Goal: Task Accomplishment & Management: Manage account settings

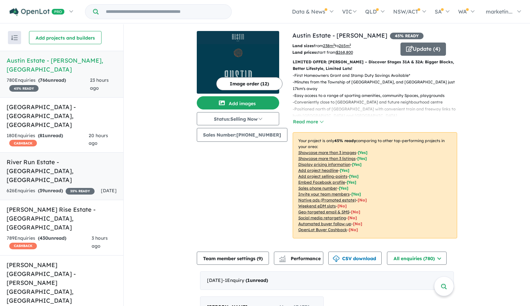
scroll to position [1, 0]
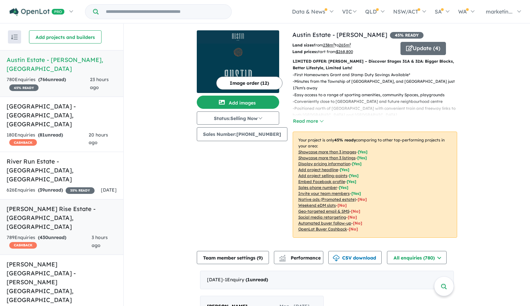
click at [59, 205] on h5 "Taylors Rise Estate - [GEOGRAPHIC_DATA] , [GEOGRAPHIC_DATA]" at bounding box center [62, 218] width 110 height 27
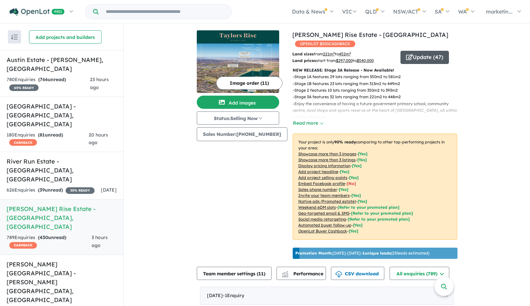
click at [423, 51] on button "Update ( 47 )" at bounding box center [425, 57] width 48 height 13
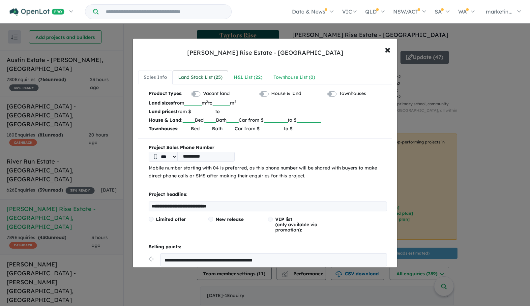
click at [201, 75] on div "Land Stock List ( 25 )" at bounding box center [200, 78] width 44 height 8
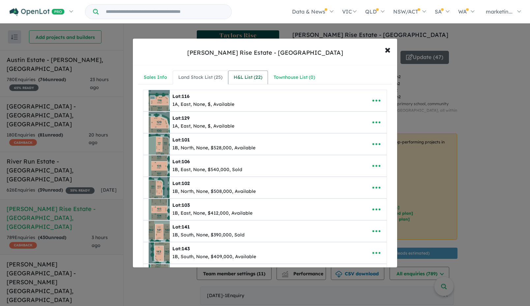
click at [246, 77] on div "H&L List ( 22 )" at bounding box center [248, 78] width 29 height 8
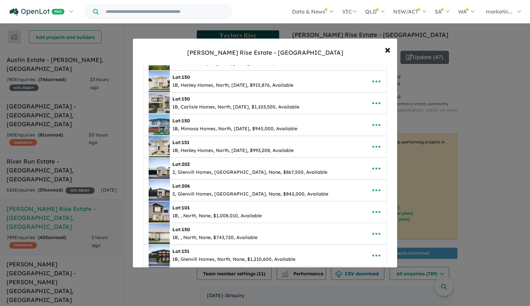
scroll to position [64, 0]
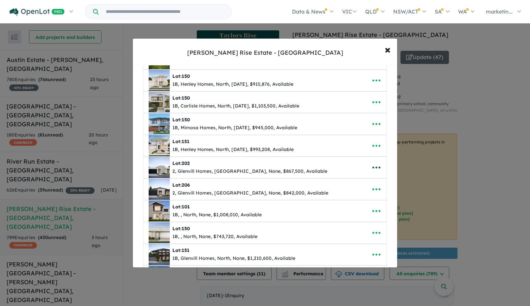
click at [379, 166] on icon "button" at bounding box center [377, 168] width 10 height 10
click at [360, 197] on link "Remove" at bounding box center [362, 198] width 49 height 15
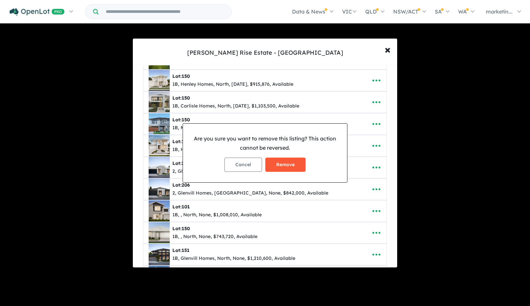
click at [290, 163] on button "Remove" at bounding box center [286, 165] width 40 height 14
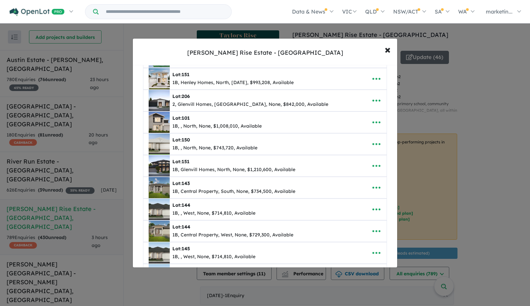
scroll to position [150, 0]
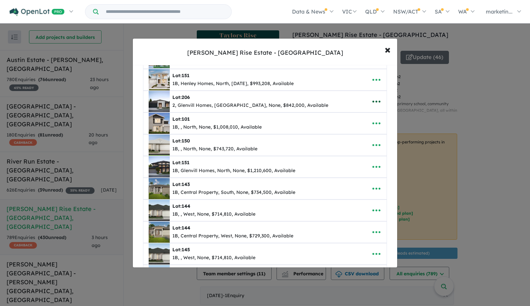
click at [376, 105] on icon "button" at bounding box center [377, 102] width 10 height 10
click at [362, 134] on link "Remove" at bounding box center [362, 132] width 49 height 15
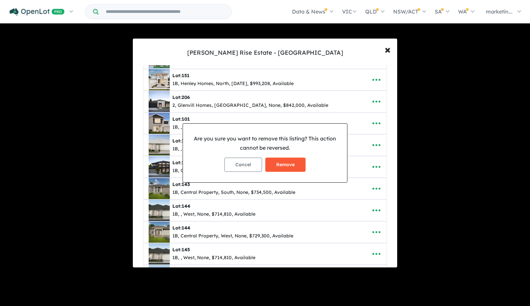
click at [287, 163] on button "Remove" at bounding box center [286, 165] width 40 height 14
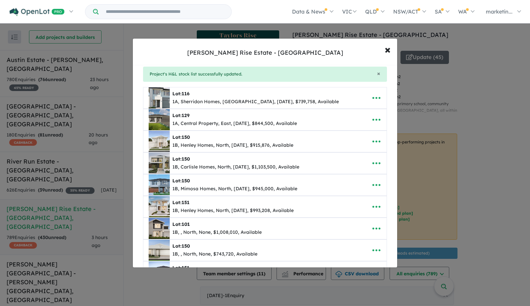
scroll to position [22, 0]
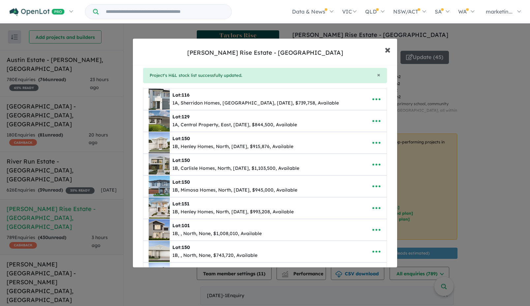
click at [386, 51] on span "×" at bounding box center [388, 49] width 6 height 14
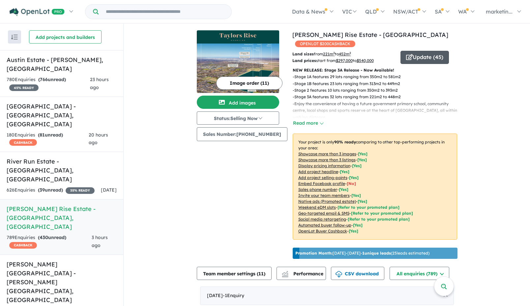
click at [415, 51] on button "Update ( 45 )" at bounding box center [425, 57] width 48 height 13
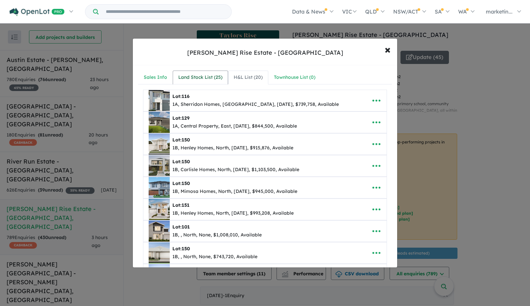
click at [214, 75] on div "Land Stock List ( 25 )" at bounding box center [200, 78] width 44 height 8
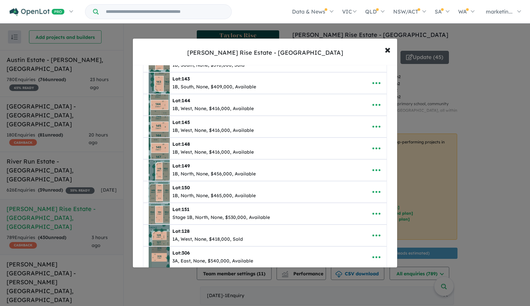
scroll to position [178, 0]
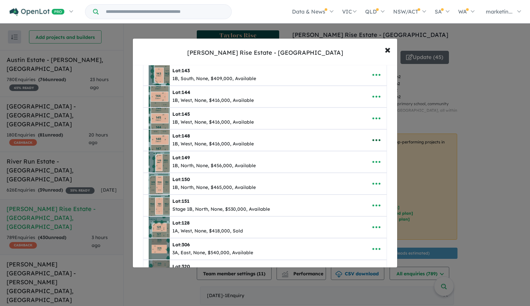
click at [375, 139] on icon "button" at bounding box center [377, 140] width 10 height 10
click at [354, 156] on link "Edit" at bounding box center [362, 156] width 49 height 15
select select "****"
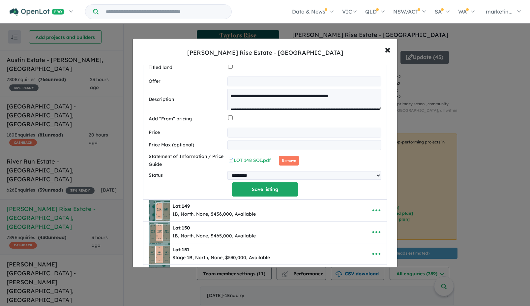
scroll to position [467, 0]
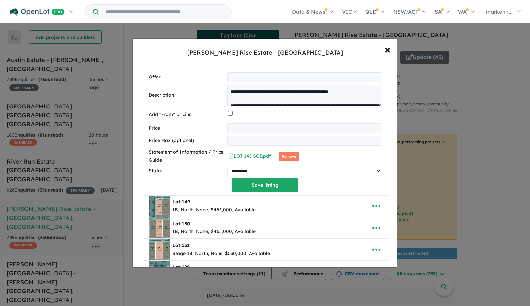
select select "****"
click option "****" at bounding box center [0, 0] width 0 height 0
click at [265, 186] on button "Save listing" at bounding box center [265, 185] width 66 height 14
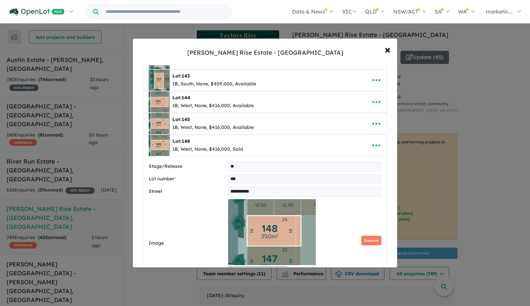
select select "****"
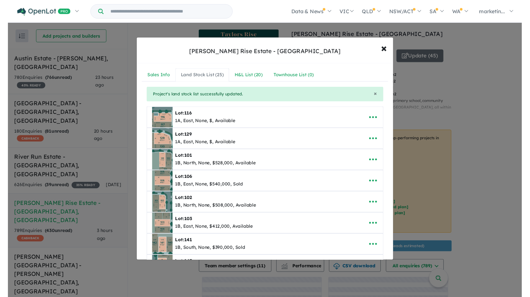
scroll to position [0, 0]
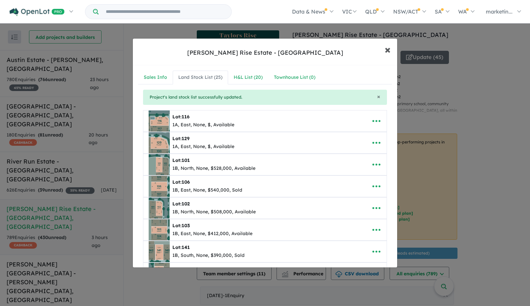
click at [386, 49] on span "×" at bounding box center [388, 49] width 6 height 14
